Goal: Task Accomplishment & Management: Manage account settings

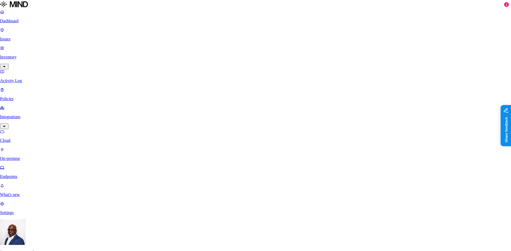
type input "Office 365"
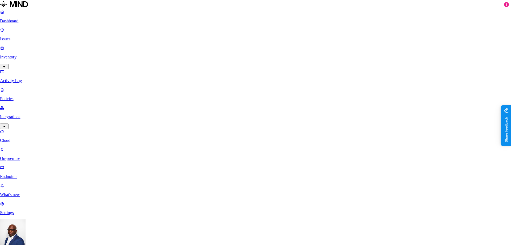
paste input "3a08d171-ec63-4daf-ac07-66694ed34deb"
type input "3a08d171-ec63-4daf-ac07-66694ed34deb"
paste input "QUk8Q~OHBQoOn-0RS~kQ2QN.xFZQgEcot2sQHc2H"
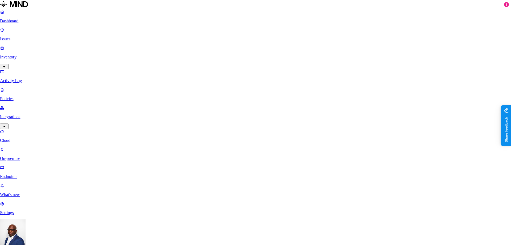
type input "QUk8Q~OHBQoOn-0RS~kQ2QN.xFZQgEcot2sQHc2H"
paste input "b4a7574c-39c8-4eaa-8267-097002ffb2e9"
type input "b4a7574c-39c8-4eaa-8267-097002ffb2e9"
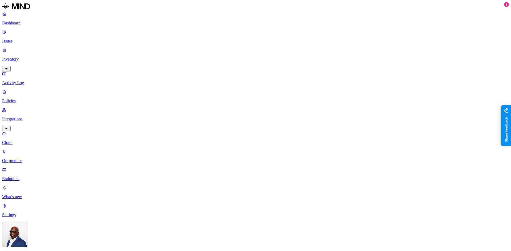
click at [23, 22] on p "Dashboard" at bounding box center [255, 23] width 507 height 5
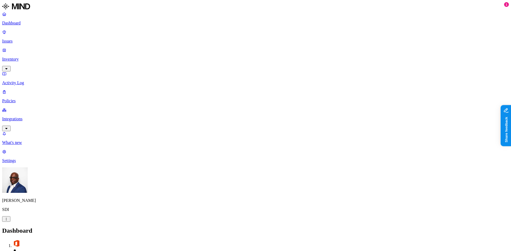
click at [23, 117] on p "Integrations" at bounding box center [255, 119] width 507 height 5
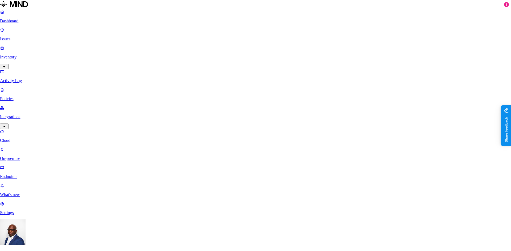
scroll to position [27, 0]
type input "Office 365"
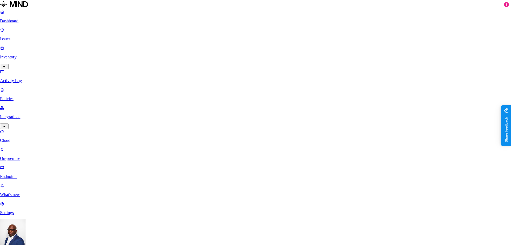
paste input "3a08d171-ec63-4daf-ac07-66694ed34deb"
type input "3a08d171-ec63-4daf-ac07-66694ed34deb"
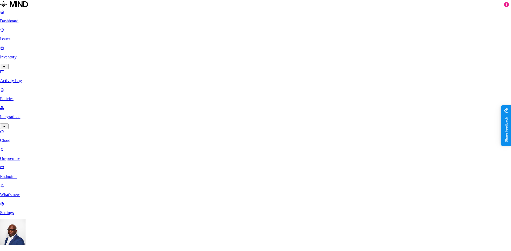
paste input "b4a7574c-39c8-4eaa-8267-097002ffb2e9"
type input "b4a7574c-39c8-4eaa-8267-097002ffb2e9"
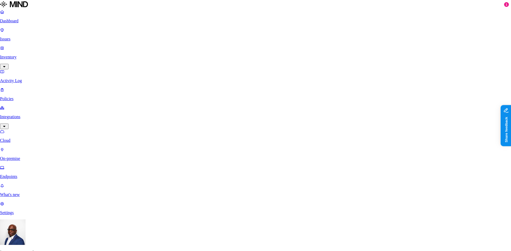
paste input "QUk8Q~OHBQoOn-0RS~kQ2QN.xFZQgEcot2sQHc2H"
type input "QUk8Q~OHBQoOn-0RS~kQ2QN.xFZQgEcot2sQHc2H"
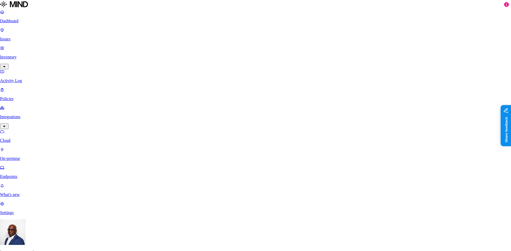
type input "Office 365"
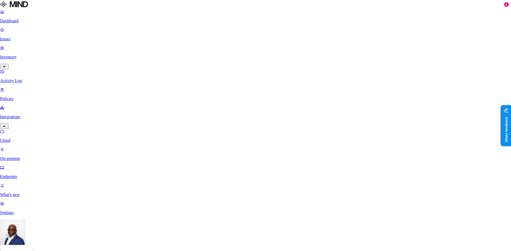
paste input "3a08d171-ec63-4daf-ac07-66694ed34deb"
type input "3a08d171-ec63-4daf-ac07-66694ed34deb"
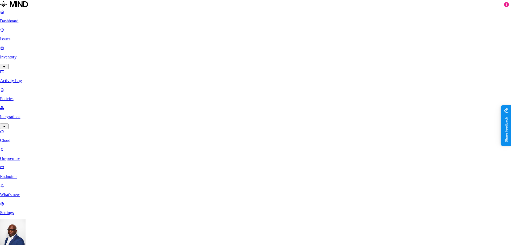
paste input "b4a7574c-39c8-4eaa-8267-097002ffb2e9"
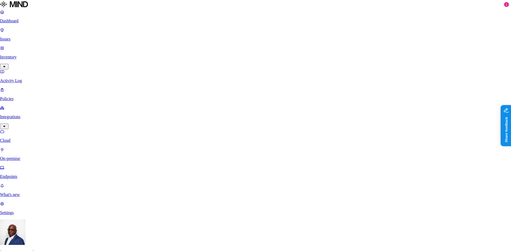
type input "b4a7574c-39c8-4eaa-8267-097002ffb2e9"
paste input "kgj8Q~oSMWxHM4dzcTKUue6OAGGxXnDzfZfSibbS"
type input "kgj8Q~oSMWxHM4dzcTKUue6OAGGxXnDzfZfSibbS"
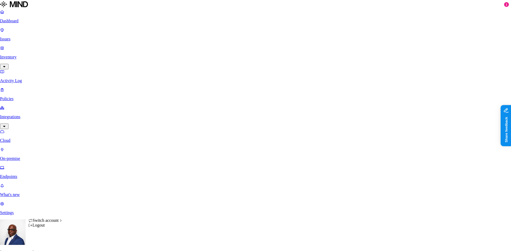
click at [51, 244] on html "Dashboard Issues Inventory Activity Log Policies Integrations Cloud On-premise …" at bounding box center [255, 236] width 511 height 472
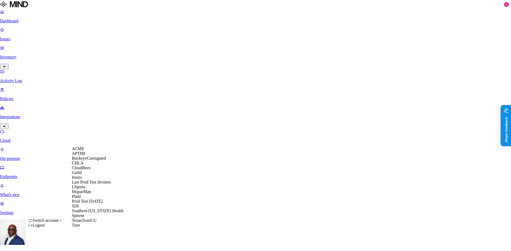
scroll to position [63, 0]
click at [79, 204] on span "SDI" at bounding box center [75, 206] width 7 height 5
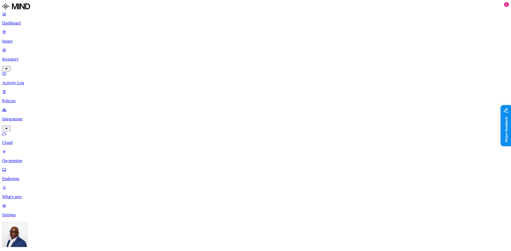
click at [22, 159] on p "On-premise" at bounding box center [255, 161] width 507 height 5
click at [27, 141] on p "Cloud" at bounding box center [255, 143] width 507 height 5
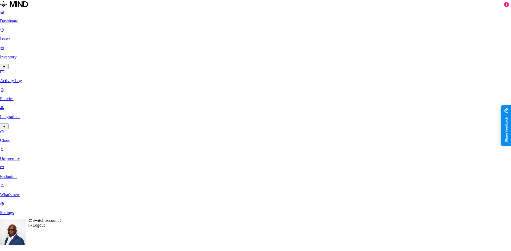
click at [51, 243] on html "Dashboard Issues Inventory Activity Log Policies Integrations Cloud On-premise …" at bounding box center [255, 217] width 511 height 435
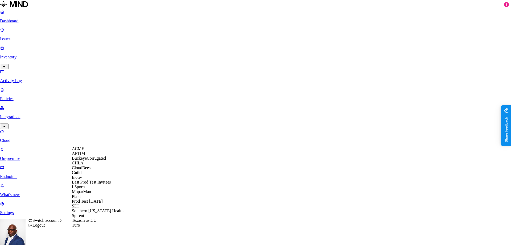
click at [164, 126] on html "Dashboard Issues Inventory Activity Log Policies Integrations Cloud On-premise …" at bounding box center [255, 217] width 511 height 435
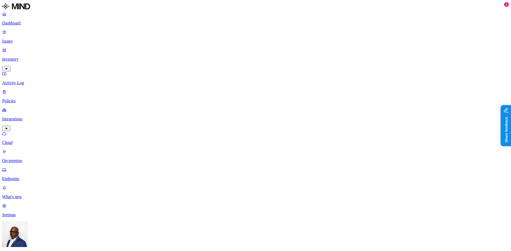
click at [50, 243] on html "Dashboard Issues Inventory Activity Log Policies Integrations Cloud On-premise …" at bounding box center [255, 218] width 511 height 437
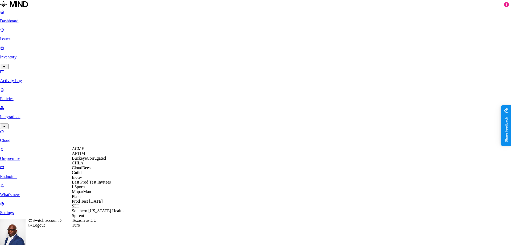
scroll to position [63, 0]
click at [79, 205] on span "SDI" at bounding box center [75, 206] width 7 height 5
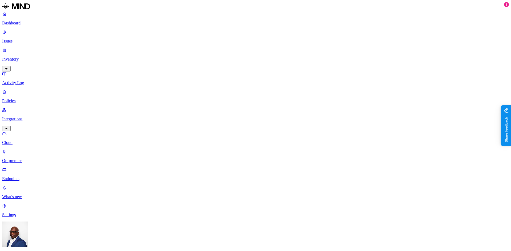
click at [50, 243] on html "Dashboard Issues Inventory Activity Log Policies Integrations Cloud On-premise …" at bounding box center [255, 218] width 511 height 437
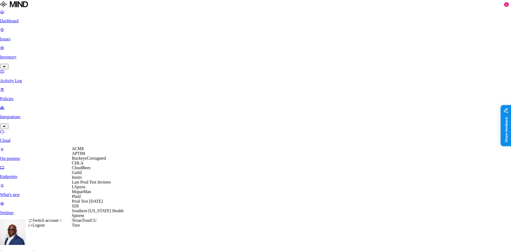
click at [189, 196] on html "Dashboard Issues Inventory Activity Log Policies Integrations Cloud On-premise …" at bounding box center [255, 217] width 511 height 435
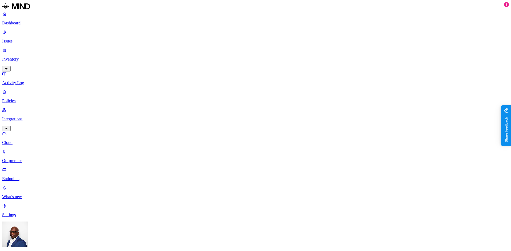
click at [51, 243] on html "Dashboard Issues Inventory Activity Log Policies Integrations Cloud On-premise …" at bounding box center [255, 237] width 511 height 474
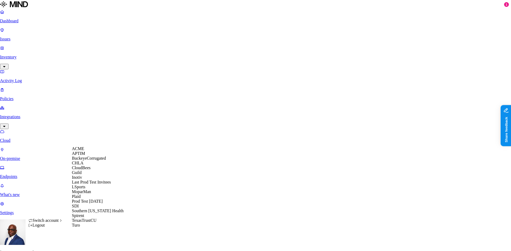
click at [86, 170] on span "CloudBees" at bounding box center [81, 168] width 19 height 5
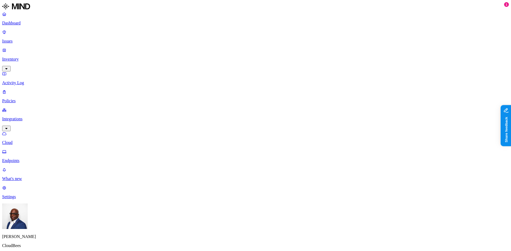
click at [26, 159] on p "Endpoints" at bounding box center [255, 161] width 507 height 5
click at [22, 141] on p "Cloud" at bounding box center [255, 143] width 507 height 5
click at [20, 159] on p "Endpoints" at bounding box center [255, 161] width 507 height 5
click at [26, 141] on p "Cloud" at bounding box center [255, 143] width 507 height 5
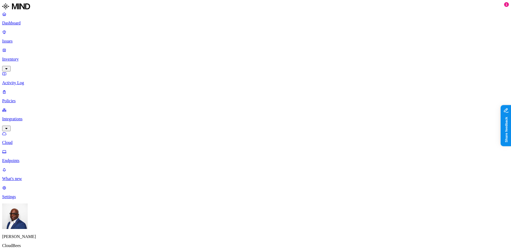
click at [17, 20] on link "Dashboard" at bounding box center [255, 19] width 507 height 14
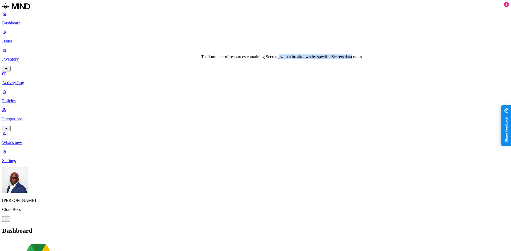
drag, startPoint x: 263, startPoint y: 58, endPoint x: 317, endPoint y: 60, distance: 54.6
click at [317, 59] on div "Total number of resources containing Secrets, with a breakdown by specific Secr…" at bounding box center [281, 57] width 161 height 5
drag, startPoint x: 204, startPoint y: 58, endPoint x: 211, endPoint y: 61, distance: 7.9
click at [211, 59] on div "Total number of resources containing Secrets, with a breakdown by specific Secr…" at bounding box center [281, 57] width 161 height 5
